Goal: Task Accomplishment & Management: Complete application form

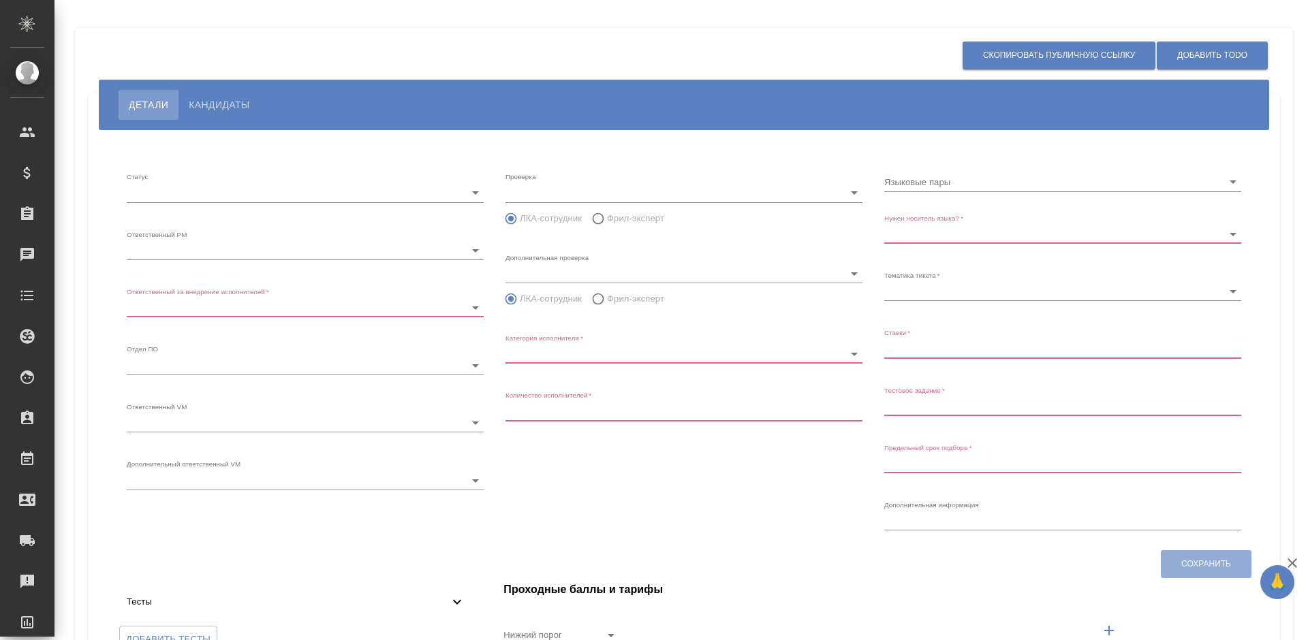
type input "open"
type input "6188e49df9de1a681d7e552a"
type input "6188e49df9de1a681d7e552e"
type input "rusal"
type input "Редактор"
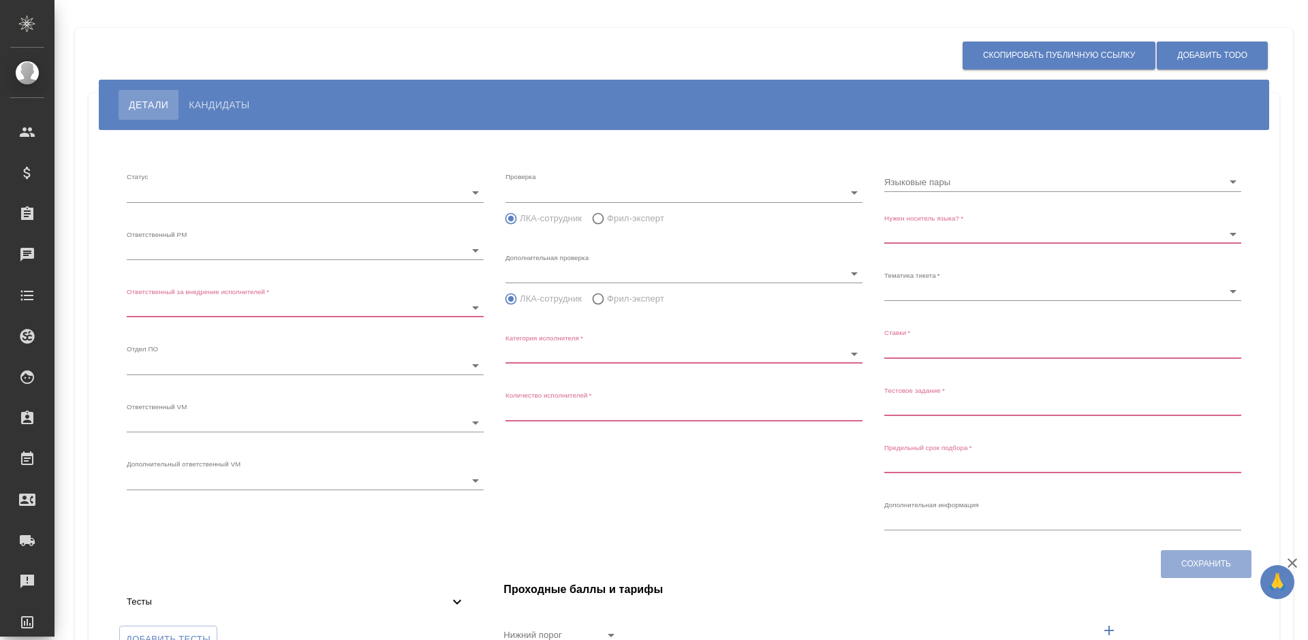
type input "1"
type input "Нет"
type input "5f647205b73bc97568ca66bf"
type input "до 0,7"
type input "[DATE] 12:00:00"
